Goal: Find specific page/section: Find specific page/section

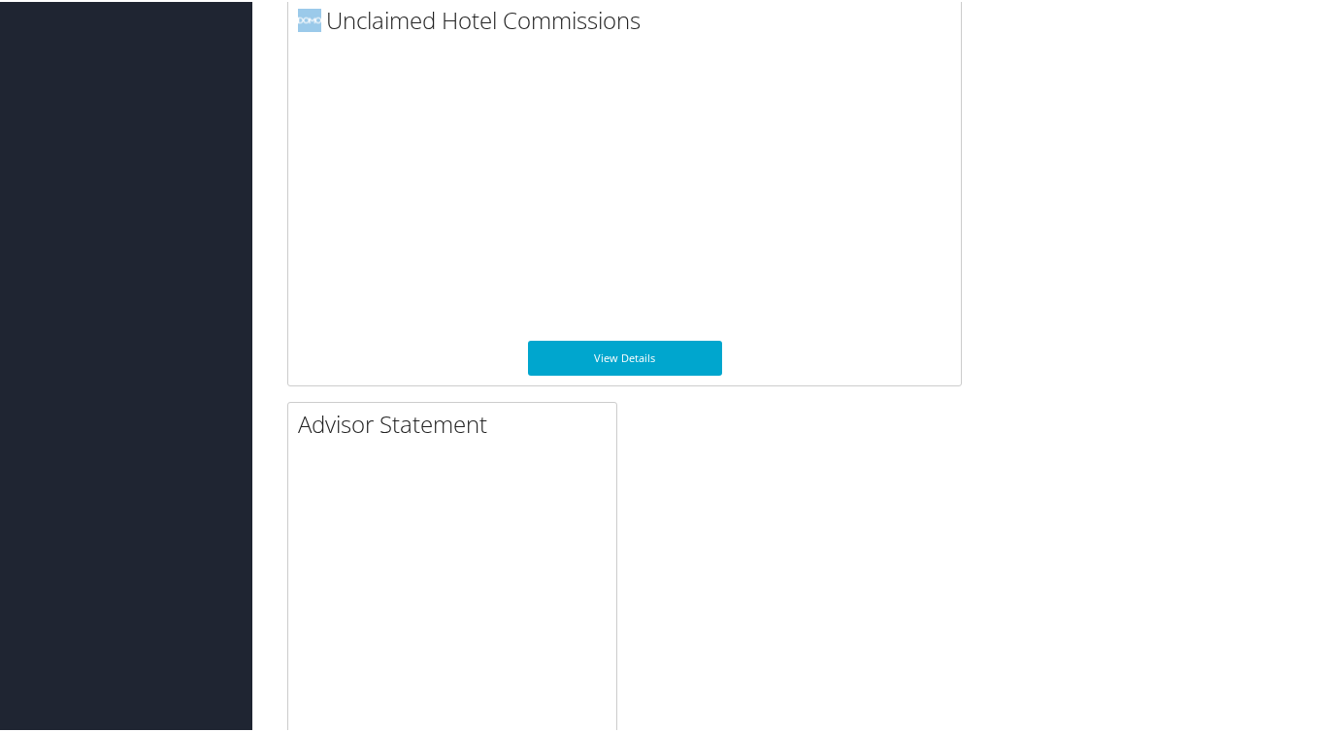
scroll to position [1905, 0]
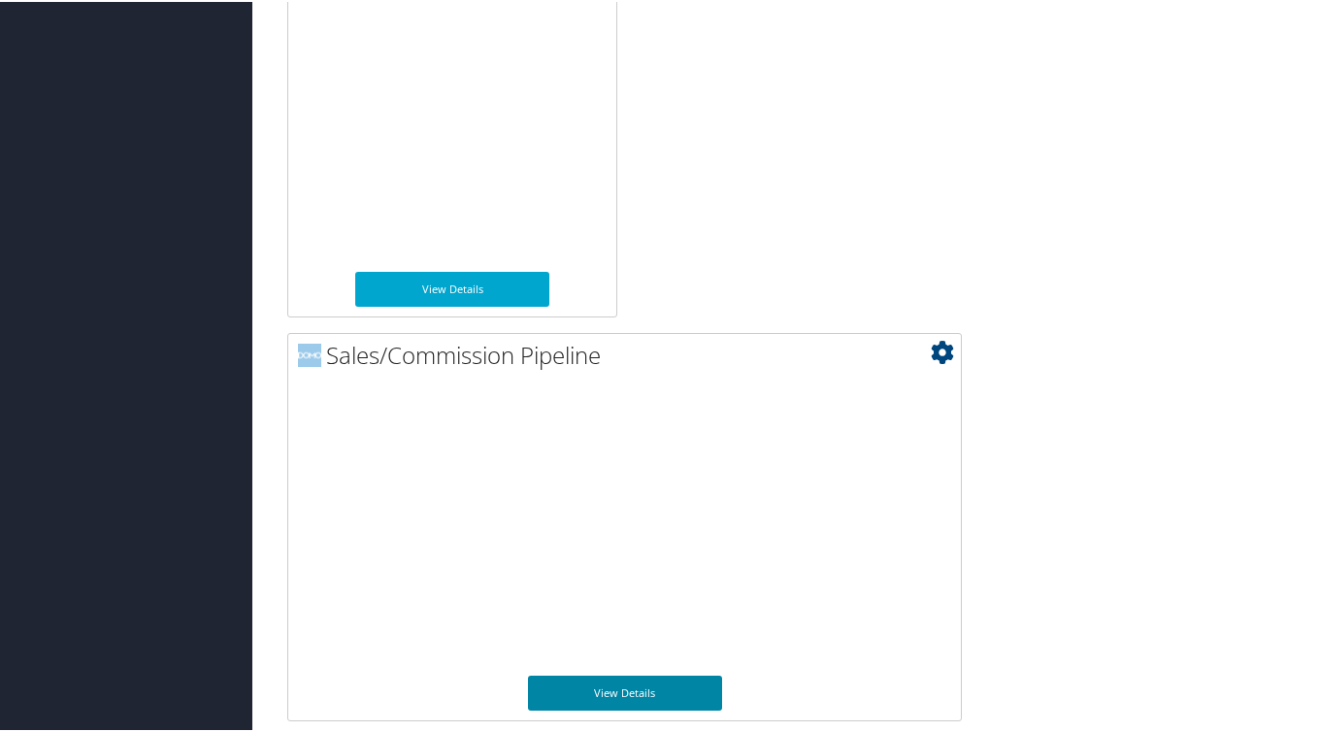
click at [616, 697] on link "View Details" at bounding box center [625, 691] width 194 height 35
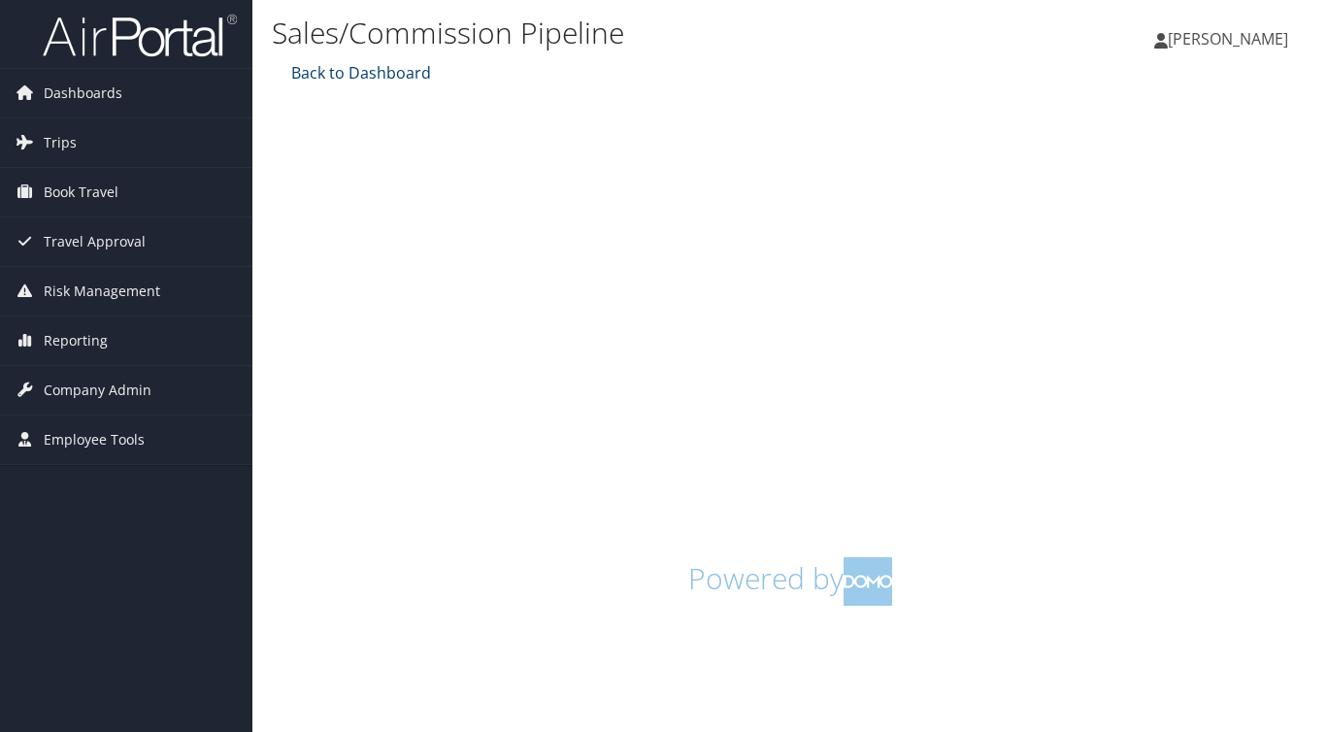
click at [388, 74] on link "Back to Dashboard" at bounding box center [358, 72] width 145 height 21
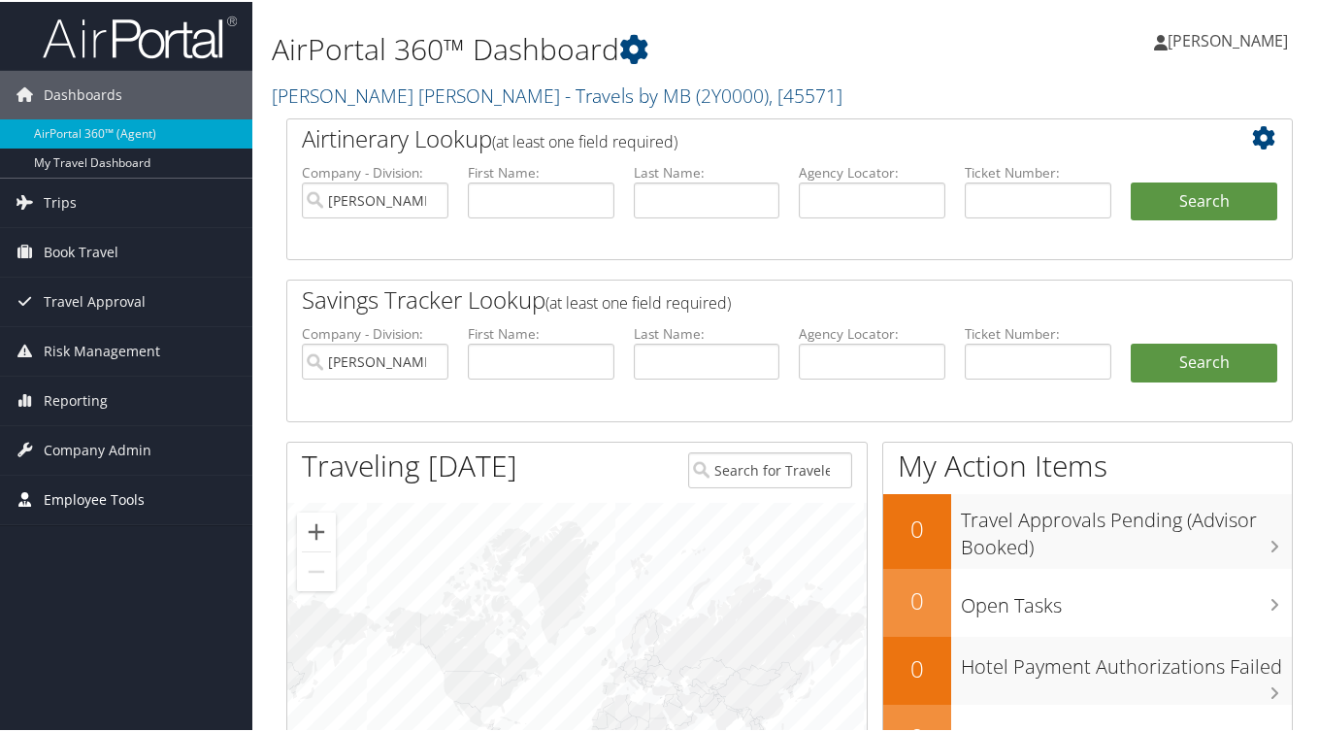
click at [100, 498] on span "Employee Tools" at bounding box center [94, 498] width 101 height 49
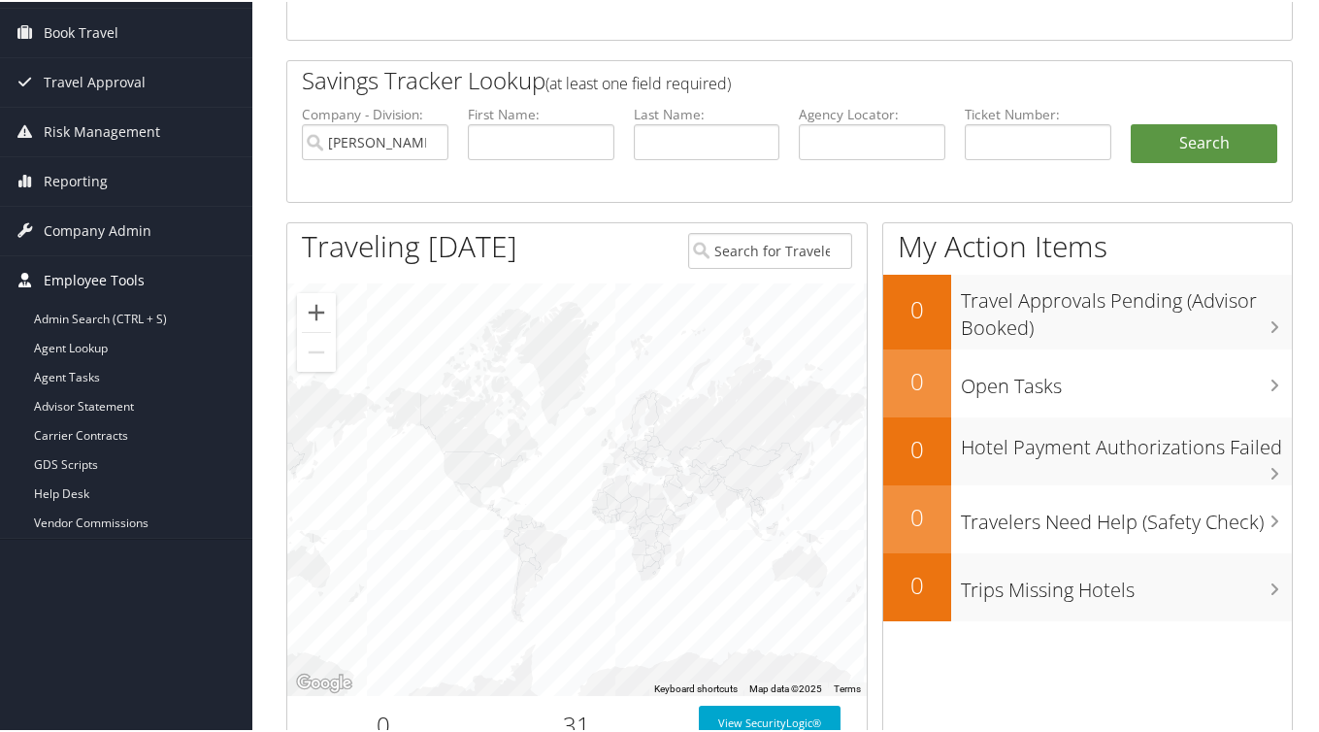
scroll to position [222, 0]
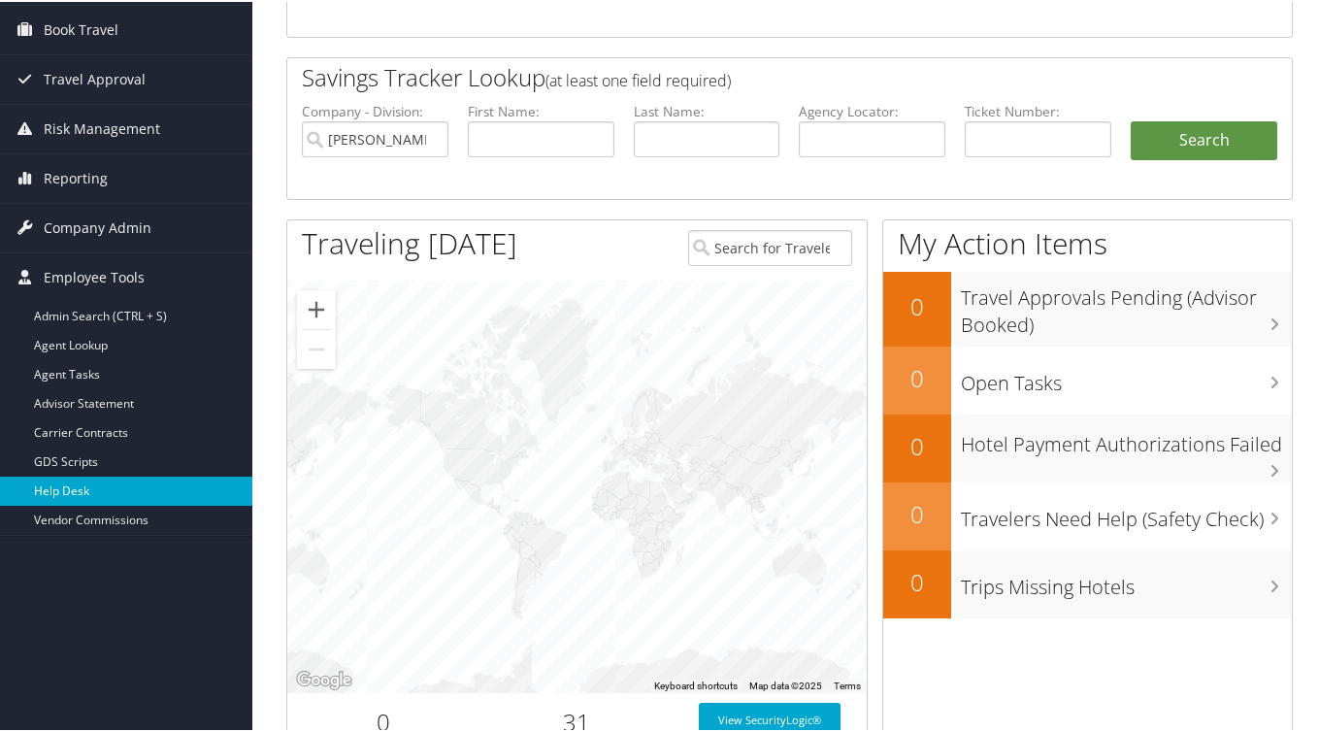
click at [101, 499] on link "Help Desk" at bounding box center [126, 489] width 252 height 29
